Goal: Information Seeking & Learning: Learn about a topic

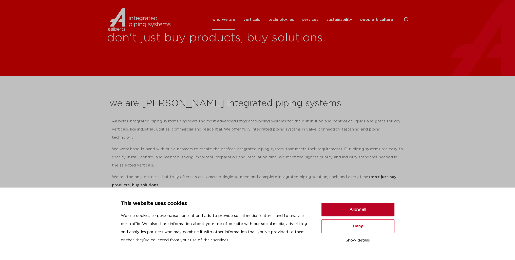
click at [359, 211] on button "Allow all" at bounding box center [358, 210] width 73 height 14
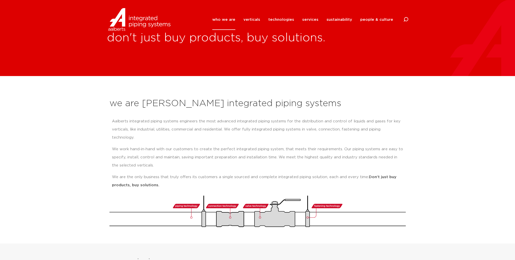
click at [232, 24] on link "who we are" at bounding box center [223, 19] width 23 height 21
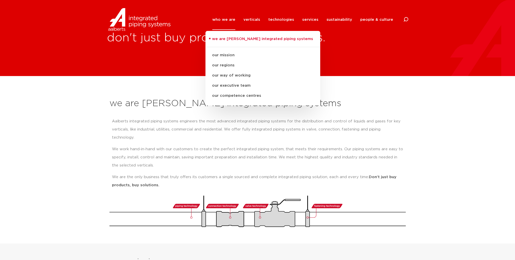
click at [120, 21] on img at bounding box center [139, 19] width 65 height 23
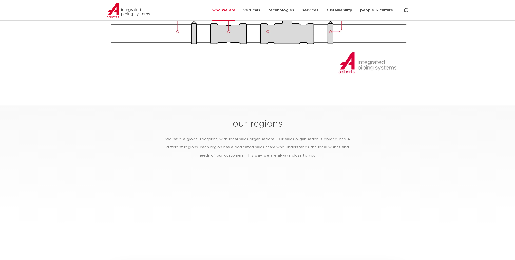
scroll to position [811, 0]
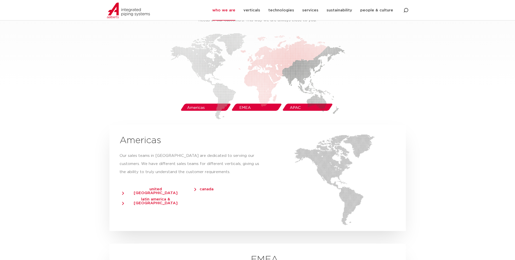
click at [249, 99] on img at bounding box center [257, 76] width 175 height 86
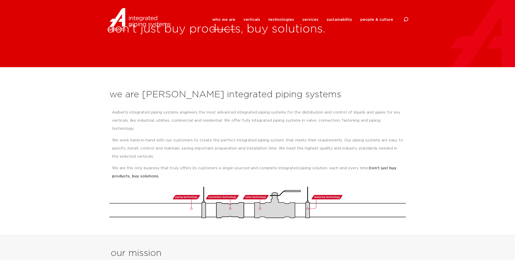
scroll to position [0, 0]
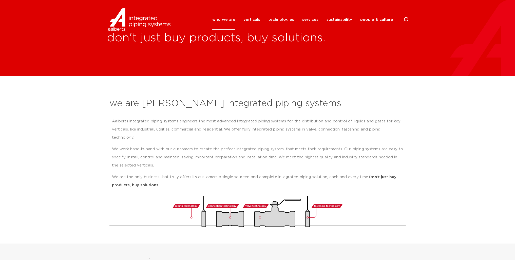
click at [228, 20] on link "who we are" at bounding box center [223, 19] width 23 height 21
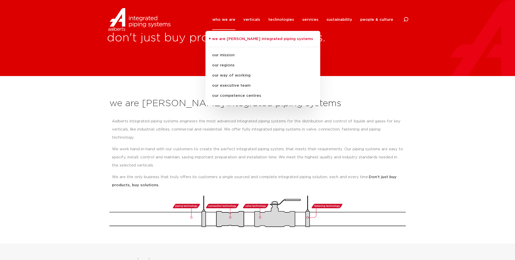
click at [396, 118] on p "Aalberts integrated piping systems engineers the most advanced integrated pipin…" at bounding box center [257, 129] width 291 height 24
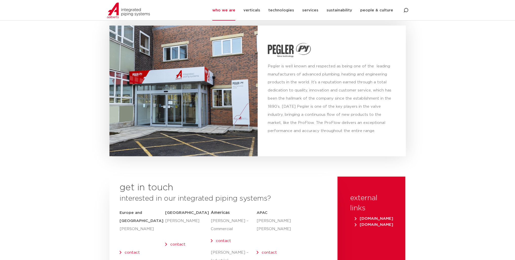
scroll to position [2028, 0]
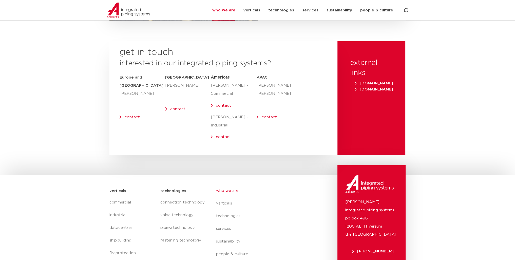
click at [376, 81] on span "[DOMAIN_NAME]" at bounding box center [374, 83] width 39 height 4
